Goal: Contribute content: Add original content to the website for others to see

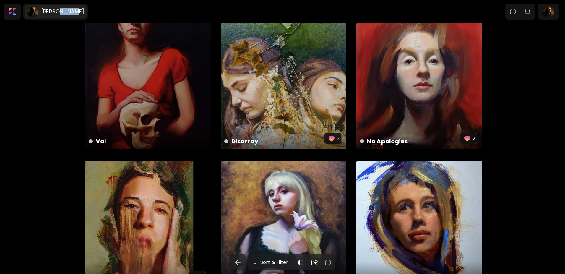
drag, startPoint x: 59, startPoint y: 13, endPoint x: 73, endPoint y: 13, distance: 14.2
click at [73, 13] on h6 "[PERSON_NAME]" at bounding box center [62, 11] width 43 height 7
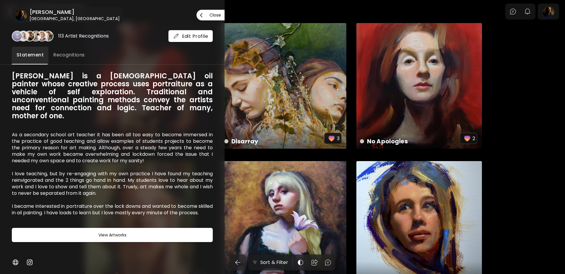
click at [554, 16] on div at bounding box center [282, 137] width 565 height 274
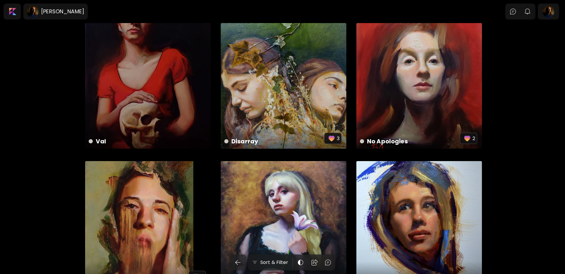
click at [554, 16] on div at bounding box center [548, 12] width 19 height 14
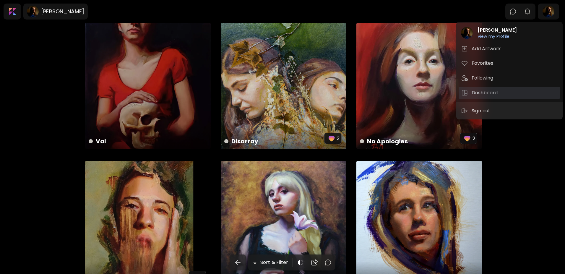
click at [483, 93] on h5 "Dashboard" at bounding box center [486, 92] width 28 height 7
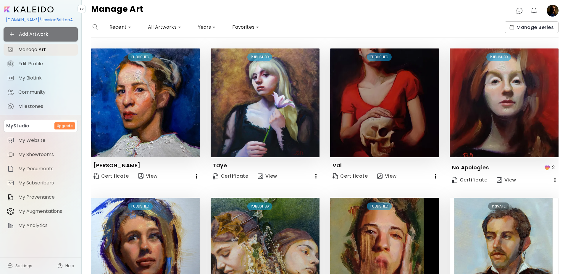
click at [40, 35] on span "Add Artwork" at bounding box center [40, 34] width 65 height 7
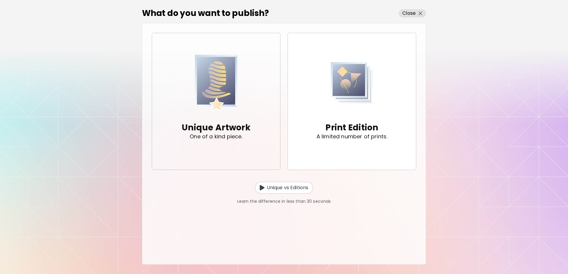
click at [208, 116] on div "Unique Artwork One of a kind piece." at bounding box center [216, 130] width 69 height 37
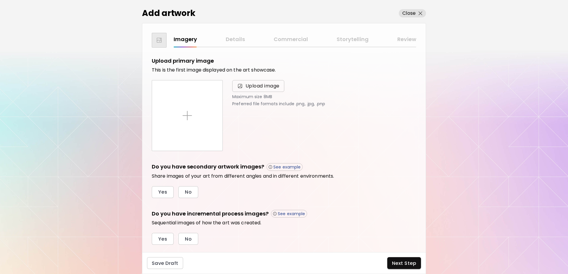
click at [261, 85] on span "Upload image" at bounding box center [262, 86] width 34 height 7
click at [0, 0] on input "Upload image" at bounding box center [0, 0] width 0 height 0
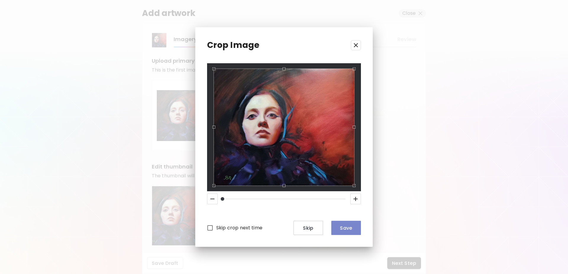
click at [347, 229] on span "Save" at bounding box center [346, 228] width 20 height 6
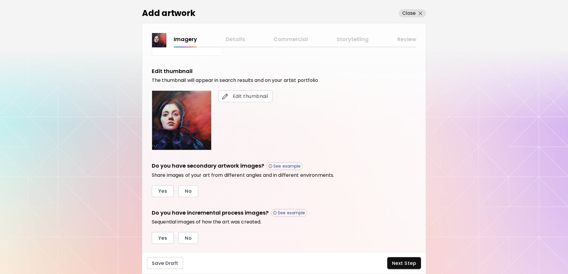
scroll to position [109, 0]
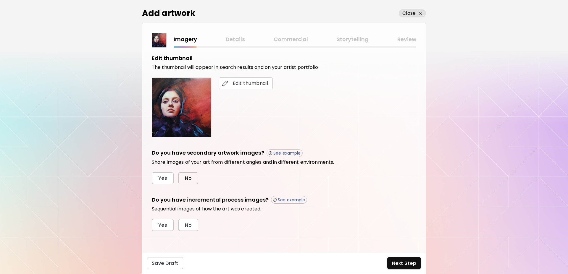
click at [190, 181] on span "No" at bounding box center [188, 178] width 7 height 6
click at [190, 226] on span "No" at bounding box center [188, 225] width 7 height 6
click at [404, 266] on span "Next Step" at bounding box center [404, 263] width 24 height 6
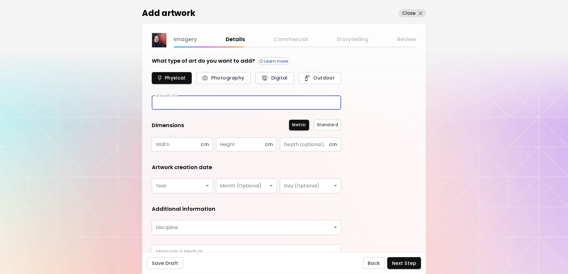
click at [199, 106] on input "text" at bounding box center [246, 103] width 189 height 14
type input "**********"
click at [192, 147] on input "text" at bounding box center [176, 145] width 49 height 14
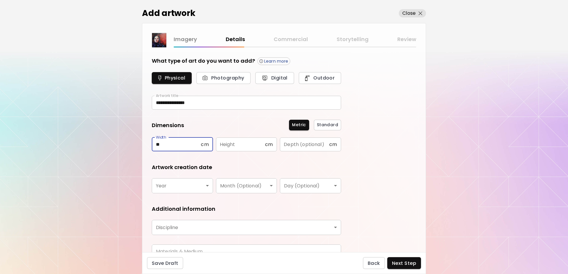
type input "**"
click at [239, 149] on input "text" at bounding box center [240, 145] width 49 height 14
type input "**"
click at [208, 185] on body "**********" at bounding box center [284, 137] width 568 height 274
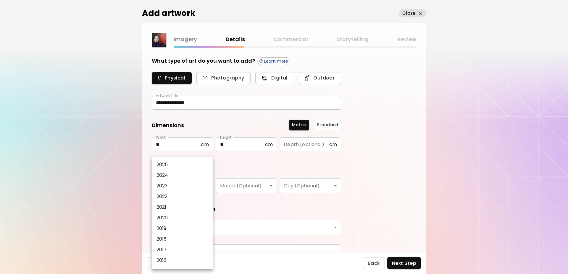
click at [161, 163] on p "2025" at bounding box center [162, 164] width 12 height 7
type input "****"
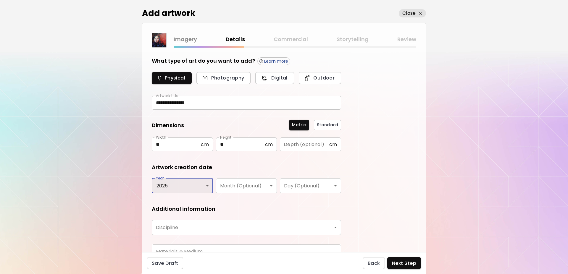
scroll to position [30, 0]
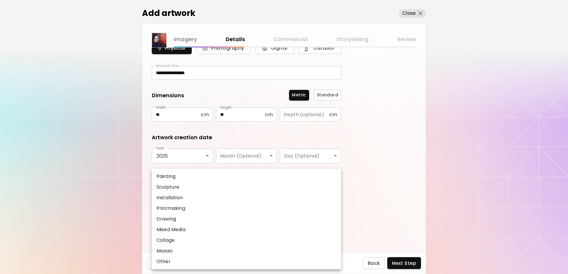
click at [207, 194] on body "**********" at bounding box center [284, 137] width 568 height 274
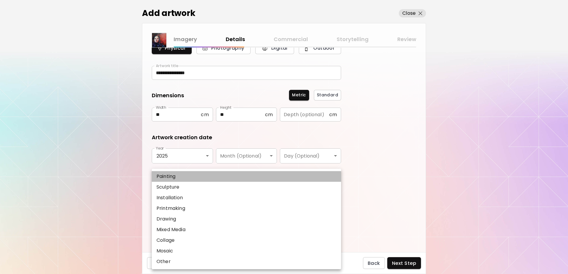
click at [166, 177] on p "Painting" at bounding box center [165, 176] width 19 height 7
type input "********"
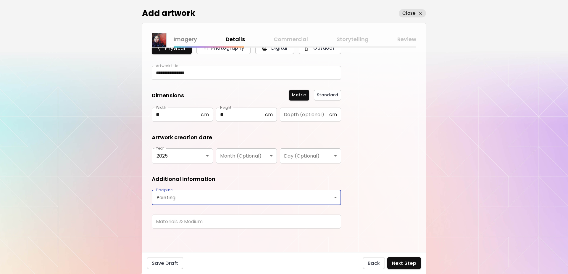
click at [190, 221] on input "text" at bounding box center [246, 222] width 189 height 14
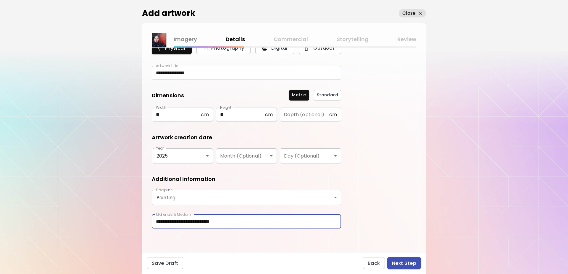
type input "**********"
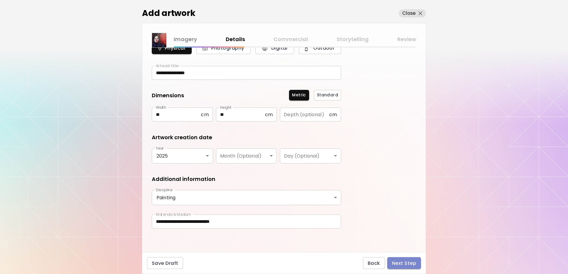
click at [403, 263] on span "Next Step" at bounding box center [404, 263] width 24 height 6
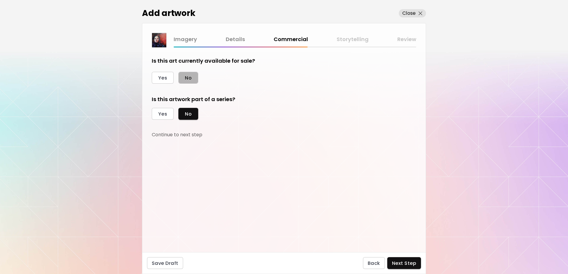
click at [187, 77] on span "No" at bounding box center [188, 78] width 7 height 6
click at [409, 265] on span "Next Step" at bounding box center [404, 263] width 24 height 6
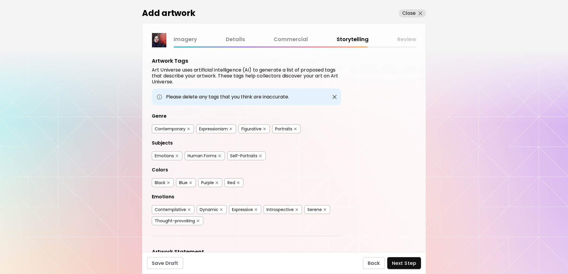
click at [169, 128] on div "Contemporary" at bounding box center [170, 129] width 31 height 6
click at [249, 128] on div "Figurative" at bounding box center [251, 129] width 20 height 6
click at [279, 131] on div "Portraits" at bounding box center [283, 129] width 17 height 6
click at [175, 157] on button "button" at bounding box center [177, 156] width 4 height 4
click at [245, 158] on div "Self-Portraits" at bounding box center [243, 156] width 27 height 6
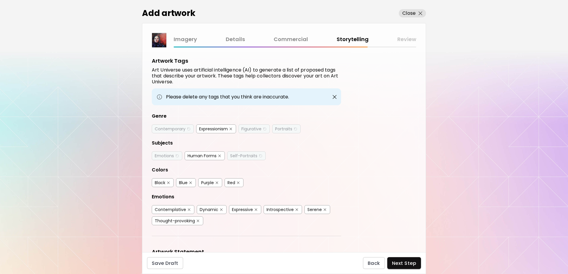
click at [204, 157] on div "Human Forms" at bounding box center [201, 156] width 29 height 6
click at [166, 127] on div "Contemporary" at bounding box center [170, 129] width 31 height 6
click at [253, 127] on div "Figurative" at bounding box center [251, 129] width 20 height 6
click at [289, 131] on div "Portraits" at bounding box center [283, 129] width 17 height 6
click at [164, 155] on div "Emotions" at bounding box center [164, 156] width 19 height 6
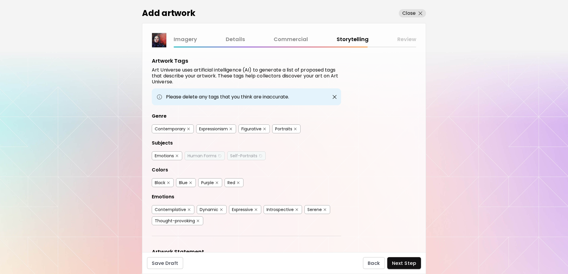
click at [208, 159] on div "Human Forms" at bounding box center [205, 155] width 40 height 9
click at [242, 155] on div "Self-Portraits" at bounding box center [243, 156] width 27 height 6
click at [202, 158] on div "Human Forms" at bounding box center [201, 156] width 29 height 6
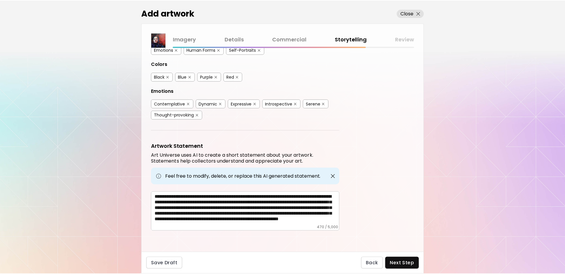
scroll to position [9, 0]
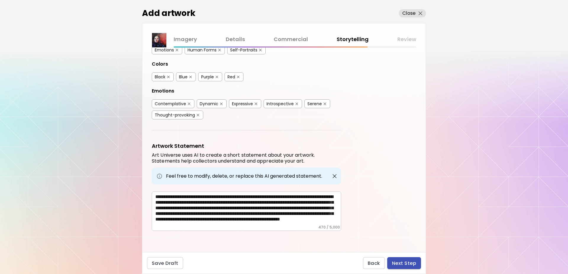
click at [404, 266] on span "Next Step" at bounding box center [404, 263] width 24 height 6
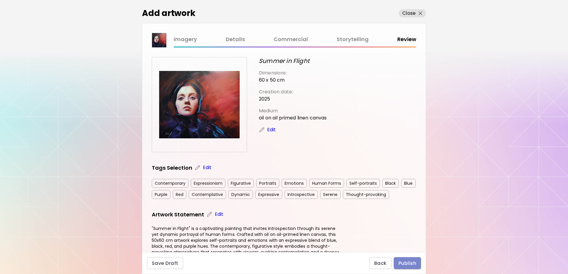
click at [405, 265] on span "Publish" at bounding box center [407, 263] width 18 height 6
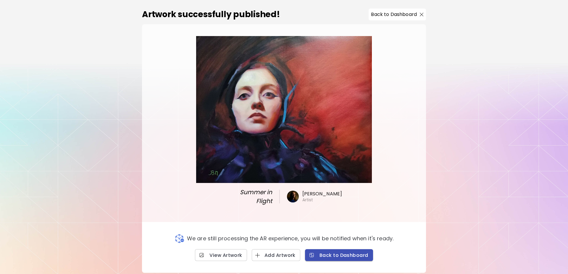
click at [331, 252] on span "Back to Dashboard" at bounding box center [339, 255] width 59 height 6
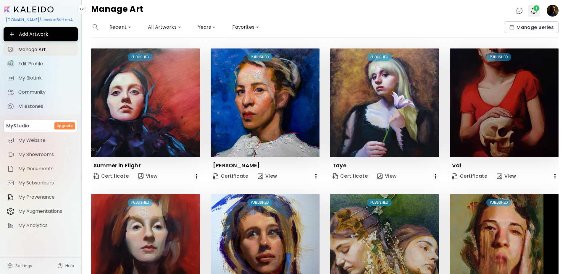
click at [533, 10] on img "button" at bounding box center [533, 10] width 7 height 7
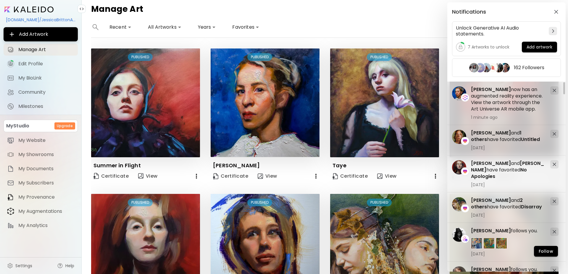
click at [390, 21] on div "Notifications Unlock Generative AI Audio statements. 7 Artworks to unlock Add a…" at bounding box center [284, 137] width 568 height 274
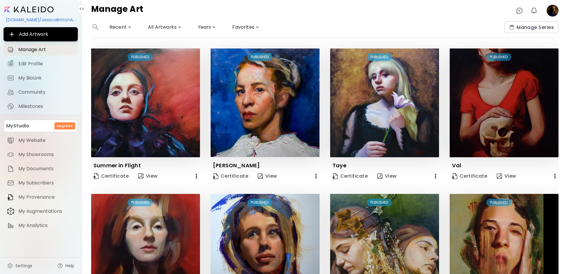
click at [556, 12] on image at bounding box center [552, 11] width 12 height 12
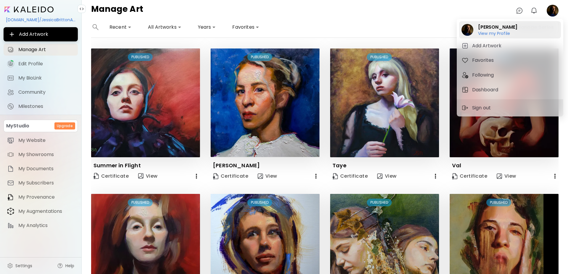
click at [498, 32] on h6 "View my Profile" at bounding box center [497, 33] width 39 height 5
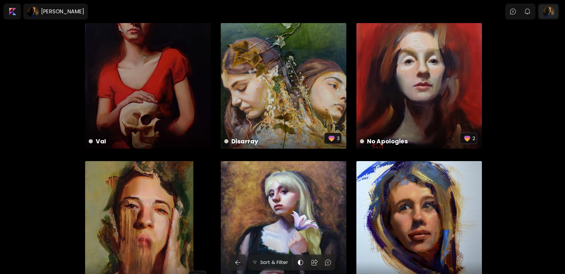
click at [552, 12] on div at bounding box center [548, 12] width 19 height 14
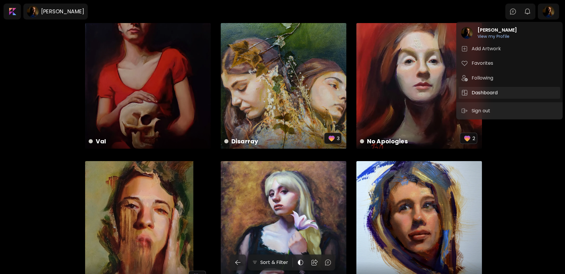
click at [484, 93] on h5 "Dashboard" at bounding box center [486, 92] width 28 height 7
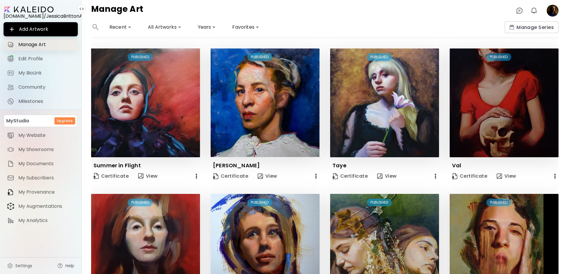
click at [36, 44] on span "Manage Art" at bounding box center [46, 45] width 56 height 6
click at [34, 59] on span "Edit Profile" at bounding box center [46, 59] width 56 height 6
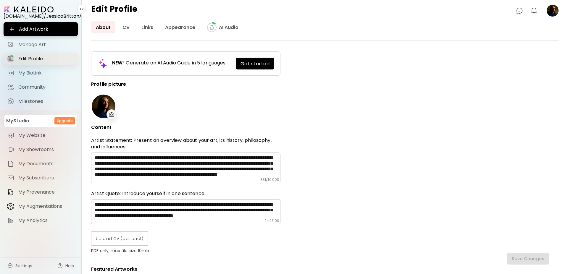
type input "**********"
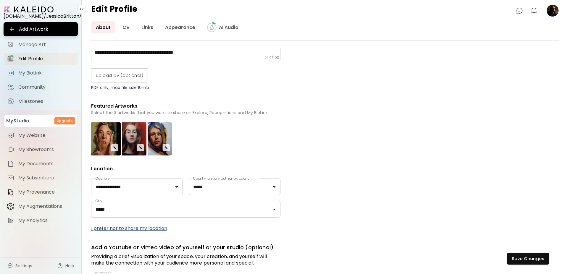
scroll to position [235, 0]
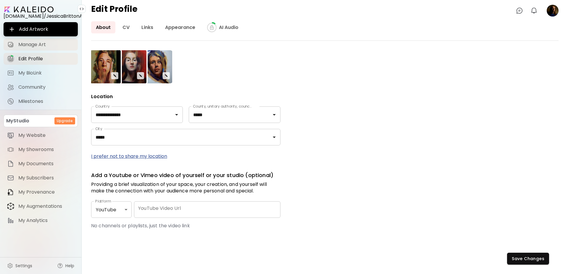
click at [33, 46] on span "Manage Art" at bounding box center [46, 45] width 56 height 6
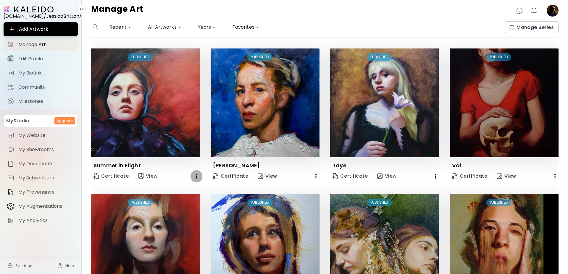
click at [194, 174] on icon "button" at bounding box center [196, 176] width 7 height 7
click at [194, 174] on div at bounding box center [284, 137] width 568 height 274
click at [28, 57] on span "Edit Profile" at bounding box center [46, 59] width 56 height 6
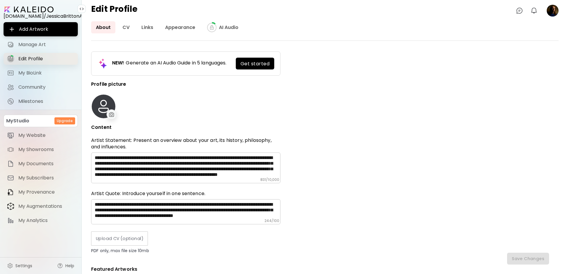
type input "**********"
click at [170, 25] on link "Appearance" at bounding box center [180, 27] width 40 height 12
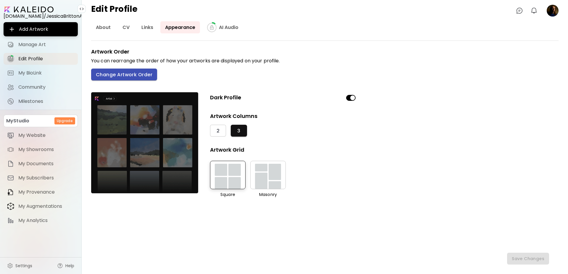
click at [127, 73] on span "Change Artwork Order" at bounding box center [124, 75] width 56 height 6
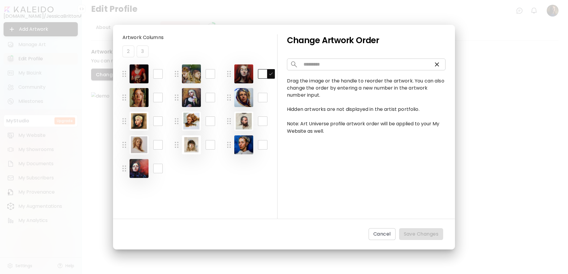
drag, startPoint x: 265, startPoint y: 74, endPoint x: 257, endPoint y: 73, distance: 7.4
click at [258, 73] on input "*" at bounding box center [262, 73] width 9 height 9
type input "**"
click at [229, 194] on div "* ​ * ​ ** ​ * ​ * ​ * ​ * ​ * ​ * ​ ** ​ ** ​ ** ​ ** ​" at bounding box center [199, 156] width 155 height 185
drag, startPoint x: 160, startPoint y: 169, endPoint x: 150, endPoint y: 172, distance: 10.1
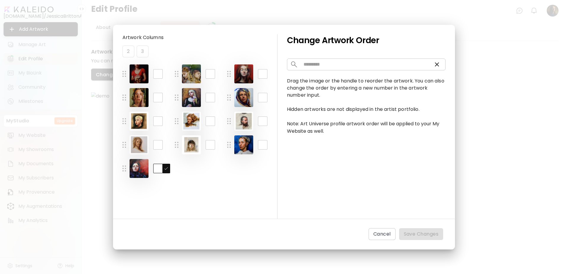
click at [153, 172] on input "**" at bounding box center [157, 168] width 9 height 9
type input "*"
click at [180, 207] on div "* ​ * ​ ** ​ * ​ * ​ * ​ * ​ * ​ * ​ ** ​ ** ​ ** ​ * ​" at bounding box center [199, 156] width 155 height 185
click at [160, 169] on input "*" at bounding box center [157, 168] width 9 height 9
click at [167, 169] on img "button" at bounding box center [166, 168] width 5 height 5
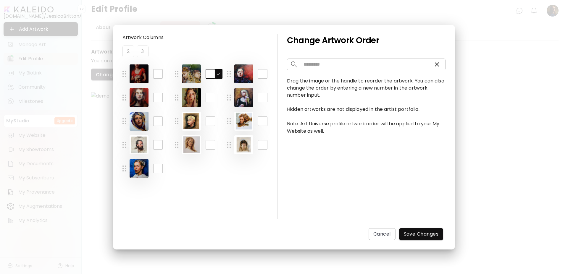
drag, startPoint x: 213, startPoint y: 74, endPoint x: 202, endPoint y: 75, distance: 11.3
click at [206, 75] on input "*" at bounding box center [210, 73] width 9 height 9
drag, startPoint x: 265, startPoint y: 97, endPoint x: 258, endPoint y: 98, distance: 6.6
click at [258, 98] on input "*" at bounding box center [262, 97] width 9 height 9
type input "*"
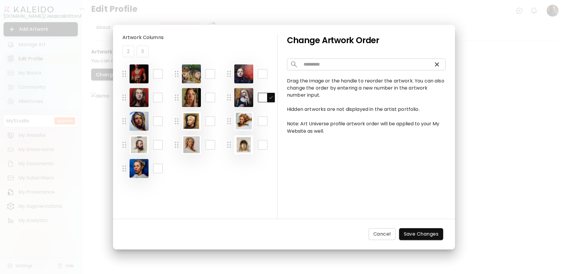
click at [211, 69] on input "*" at bounding box center [210, 73] width 9 height 9
drag, startPoint x: 211, startPoint y: 73, endPoint x: 208, endPoint y: 74, distance: 3.3
click at [208, 74] on input "*" at bounding box center [210, 73] width 9 height 9
type input "*"
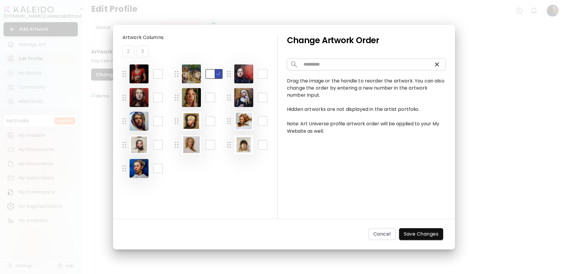
click at [220, 75] on img "button" at bounding box center [218, 73] width 5 height 5
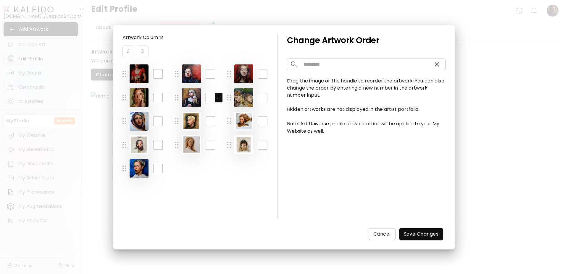
drag, startPoint x: 211, startPoint y: 96, endPoint x: 205, endPoint y: 96, distance: 6.2
click at [206, 96] on input "*" at bounding box center [210, 97] width 9 height 9
drag, startPoint x: 264, startPoint y: 98, endPoint x: 259, endPoint y: 98, distance: 5.0
click at [259, 98] on input "*" at bounding box center [262, 97] width 9 height 9
type input "*"
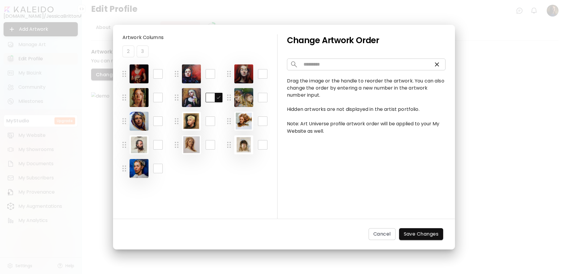
drag, startPoint x: 212, startPoint y: 96, endPoint x: 203, endPoint y: 98, distance: 9.3
click at [206, 98] on input "*" at bounding box center [210, 97] width 9 height 9
type input "*"
click at [216, 97] on button "button" at bounding box center [218, 97] width 7 height 9
drag, startPoint x: 159, startPoint y: 98, endPoint x: 152, endPoint y: 98, distance: 6.8
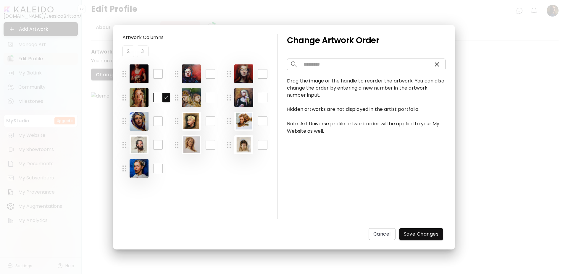
click at [153, 98] on input "*" at bounding box center [157, 97] width 9 height 9
type input "**"
drag, startPoint x: 160, startPoint y: 166, endPoint x: 152, endPoint y: 166, distance: 7.7
click at [153, 166] on input "**" at bounding box center [157, 168] width 9 height 9
type input "*"
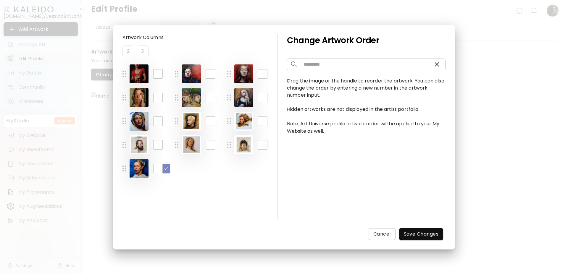
click at [168, 167] on img "button" at bounding box center [166, 168] width 5 height 5
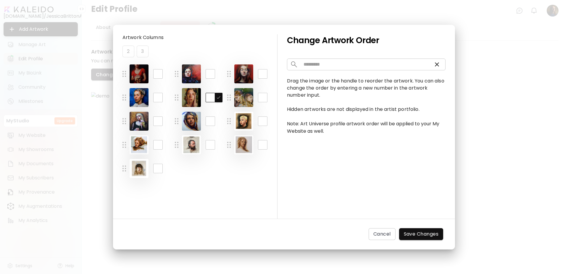
drag, startPoint x: 213, startPoint y: 98, endPoint x: 207, endPoint y: 98, distance: 5.6
click at [207, 98] on input "*" at bounding box center [210, 97] width 9 height 9
type input "*"
drag, startPoint x: 160, startPoint y: 121, endPoint x: 149, endPoint y: 122, distance: 11.0
click at [153, 122] on input "*" at bounding box center [157, 121] width 9 height 9
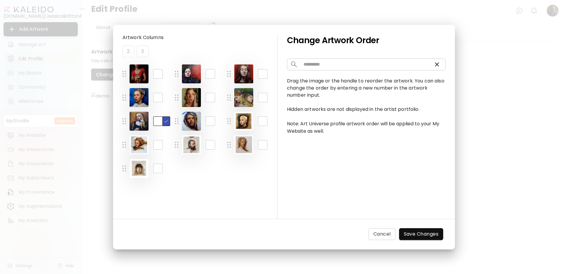
type input "*"
click at [167, 124] on img "button" at bounding box center [166, 121] width 5 height 5
drag, startPoint x: 265, startPoint y: 98, endPoint x: 258, endPoint y: 98, distance: 6.5
click at [258, 98] on input "*" at bounding box center [262, 97] width 9 height 9
type input "*"
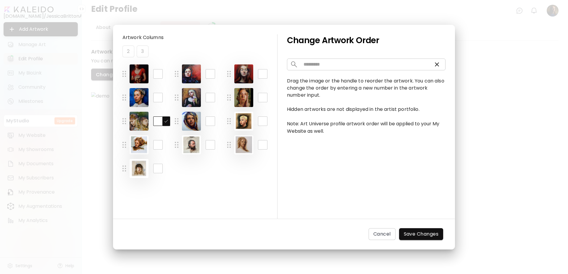
drag, startPoint x: 159, startPoint y: 120, endPoint x: 154, endPoint y: 121, distance: 4.8
click at [154, 121] on input "*" at bounding box center [157, 121] width 9 height 9
type input "*"
click at [166, 121] on img "button" at bounding box center [166, 121] width 5 height 5
click at [422, 235] on span "Save Changes" at bounding box center [421, 234] width 35 height 7
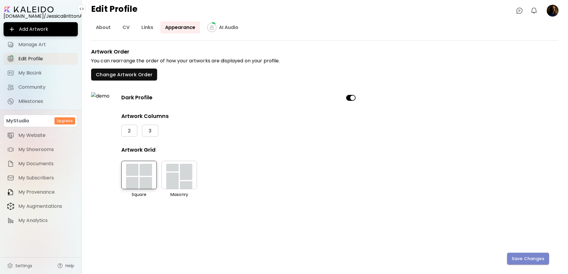
click at [522, 260] on span "Save Changes" at bounding box center [528, 259] width 33 height 6
click at [552, 10] on image at bounding box center [552, 11] width 12 height 12
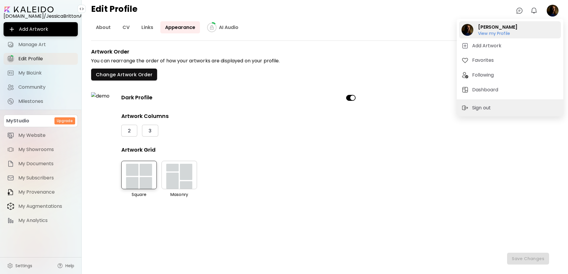
click at [495, 33] on h6 "View my Profile" at bounding box center [497, 33] width 39 height 5
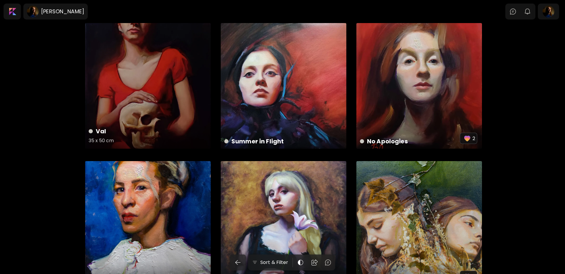
click at [132, 90] on div "Val 35 x 50 cm" at bounding box center [148, 86] width 126 height 126
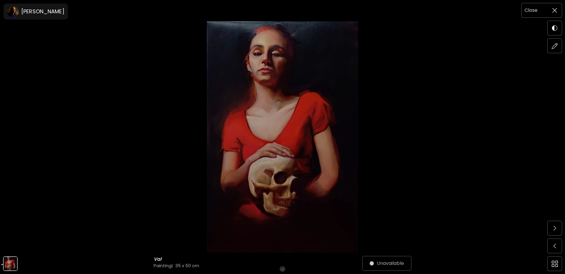
click at [557, 5] on span at bounding box center [555, 10] width 12 height 12
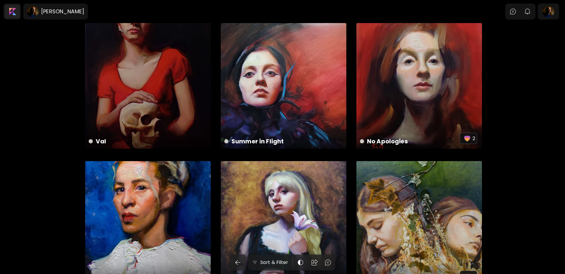
click at [9, 10] on div at bounding box center [12, 12] width 15 height 14
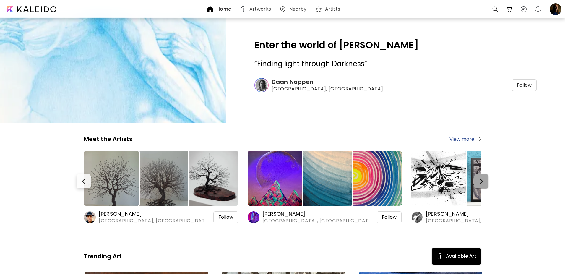
click at [482, 181] on img "button" at bounding box center [481, 181] width 7 height 7
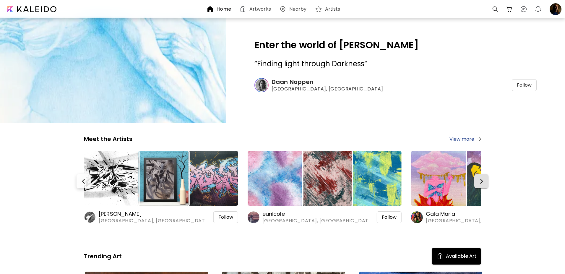
click at [482, 181] on img "button" at bounding box center [481, 181] width 7 height 7
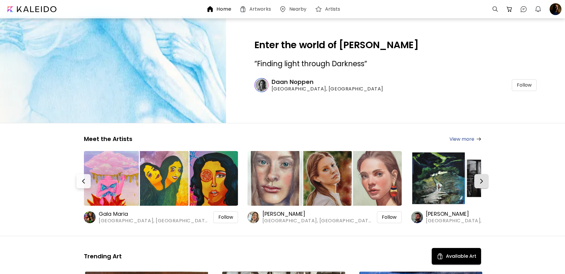
click at [482, 181] on img "button" at bounding box center [481, 181] width 7 height 7
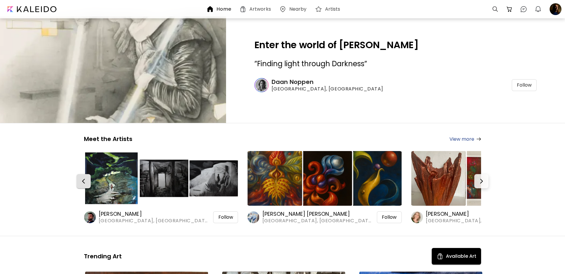
click at [87, 182] on img "button" at bounding box center [83, 181] width 7 height 7
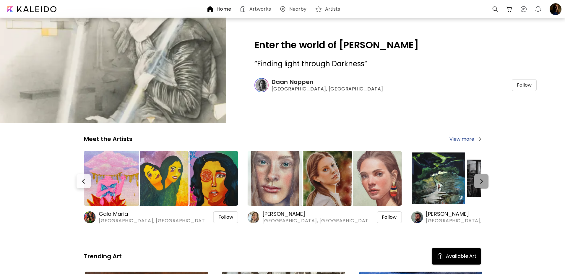
click at [484, 182] on img "button" at bounding box center [481, 181] width 7 height 7
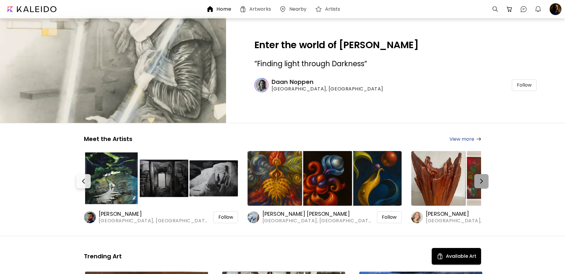
click at [484, 182] on img "button" at bounding box center [481, 181] width 7 height 7
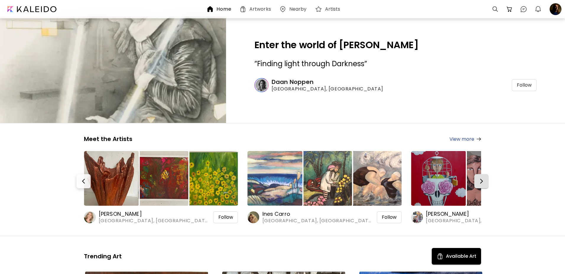
click at [484, 182] on img "button" at bounding box center [481, 181] width 7 height 7
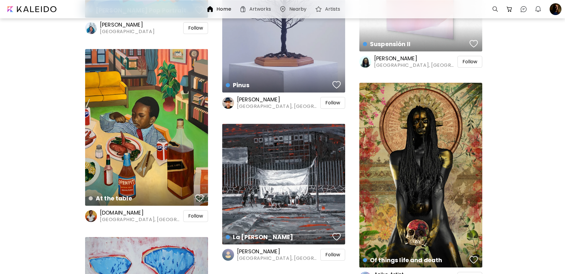
scroll to position [2111, 0]
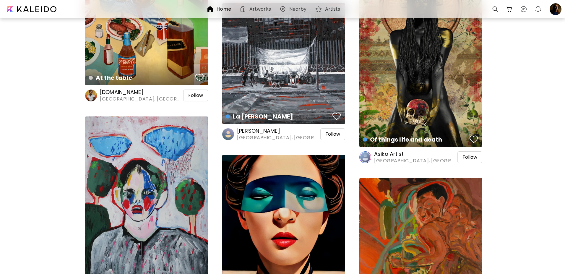
drag, startPoint x: 565, startPoint y: 153, endPoint x: 567, endPoint y: 118, distance: 34.7
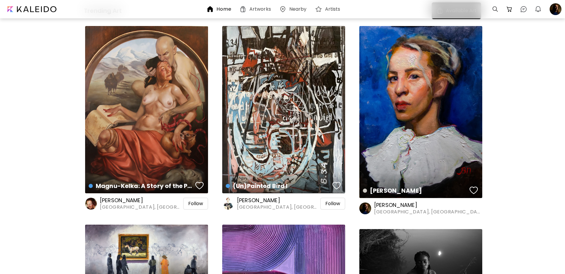
scroll to position [247, 0]
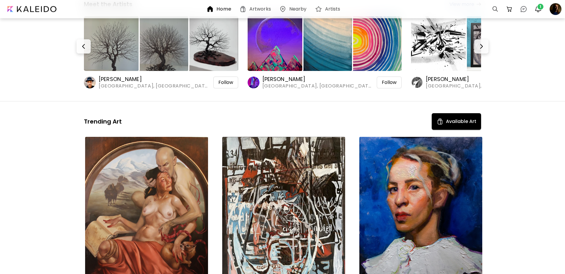
scroll to position [121, 0]
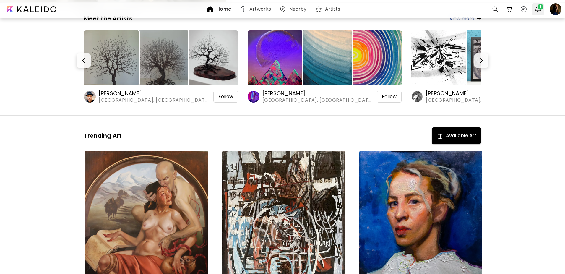
click at [540, 7] on span "1" at bounding box center [541, 7] width 6 height 6
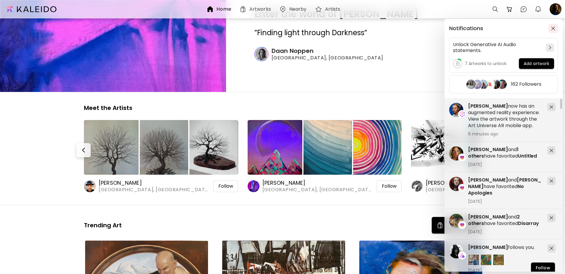
scroll to position [30, 0]
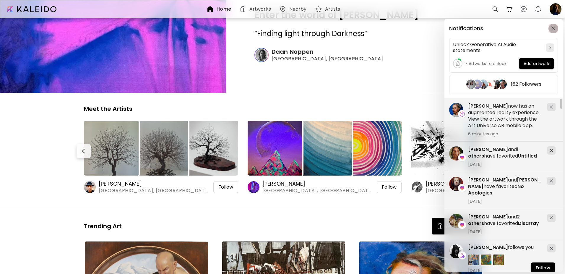
drag, startPoint x: 552, startPoint y: 29, endPoint x: 555, endPoint y: 20, distance: 9.6
click at [552, 29] on img "button" at bounding box center [554, 28] width 4 height 4
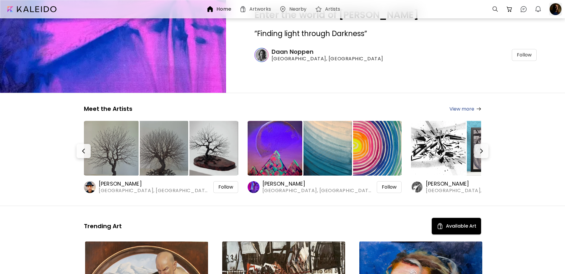
click at [553, 8] on div at bounding box center [555, 9] width 13 height 13
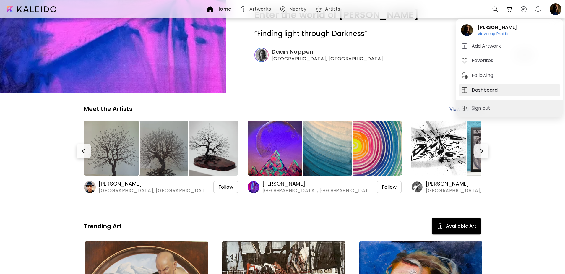
click at [491, 91] on h5 "Dashboard" at bounding box center [486, 90] width 28 height 7
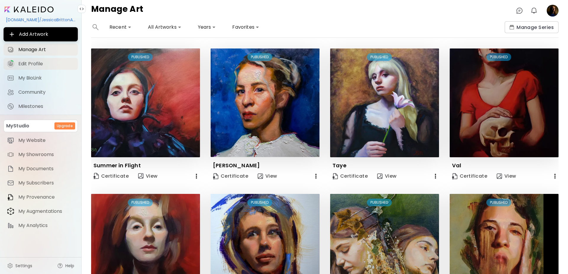
click at [25, 63] on span "Edit Profile" at bounding box center [46, 64] width 56 height 6
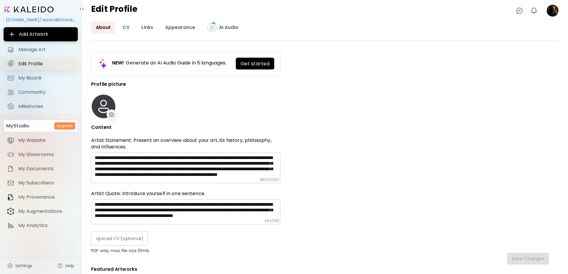
type input "**********"
type input "*****"
click at [148, 26] on link "Links" at bounding box center [147, 27] width 21 height 12
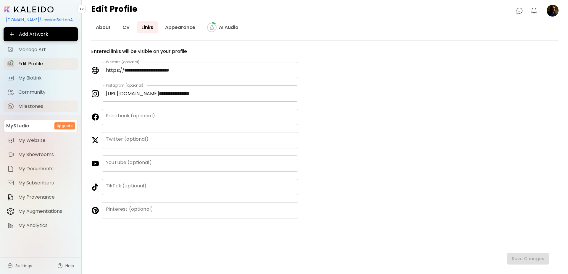
click at [30, 105] on span "Milestones" at bounding box center [46, 107] width 56 height 6
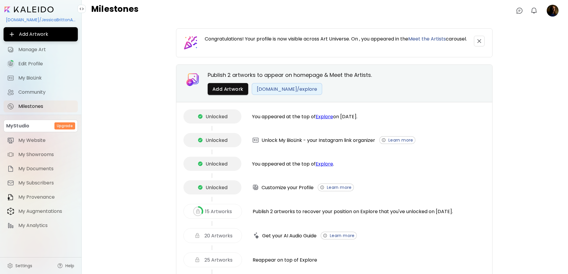
click at [551, 7] on image at bounding box center [552, 11] width 12 height 12
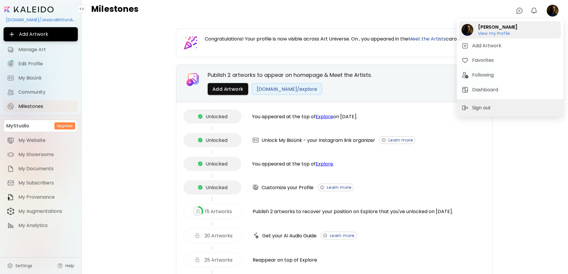
click at [499, 32] on h6 "View my Profile" at bounding box center [497, 33] width 39 height 5
